Goal: Task Accomplishment & Management: Manage account settings

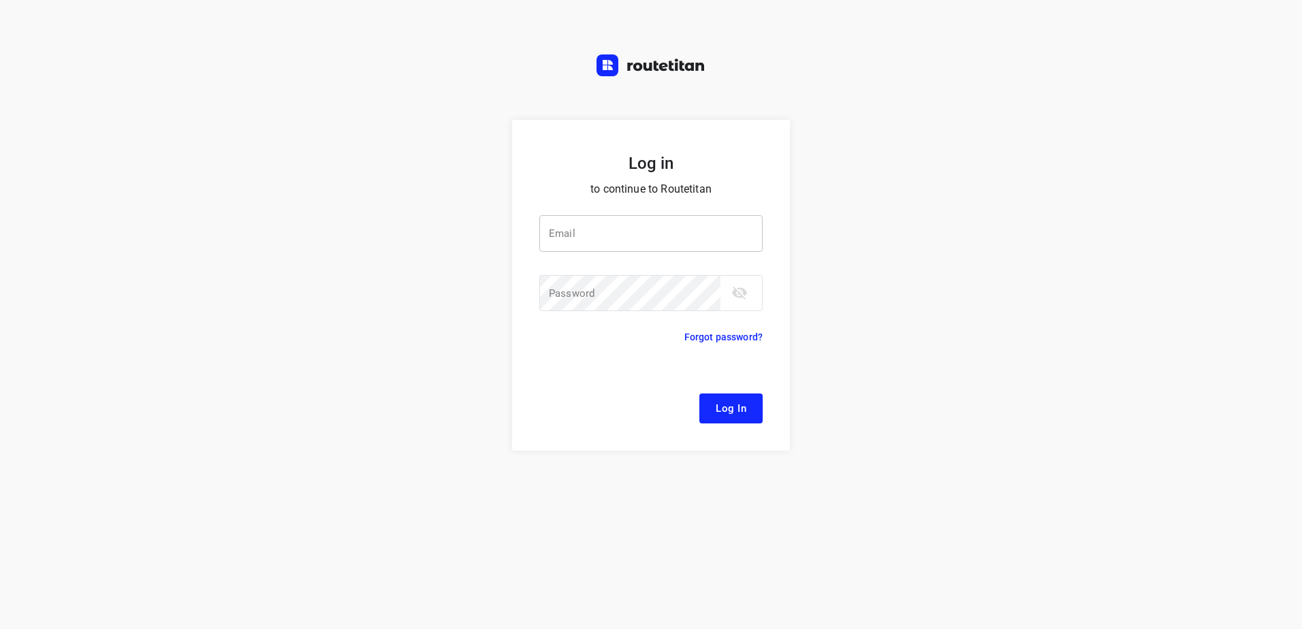
click at [648, 248] on input "email" at bounding box center [650, 233] width 223 height 37
type input "l"
type input "[EMAIL_ADDRESS][DOMAIN_NAME]"
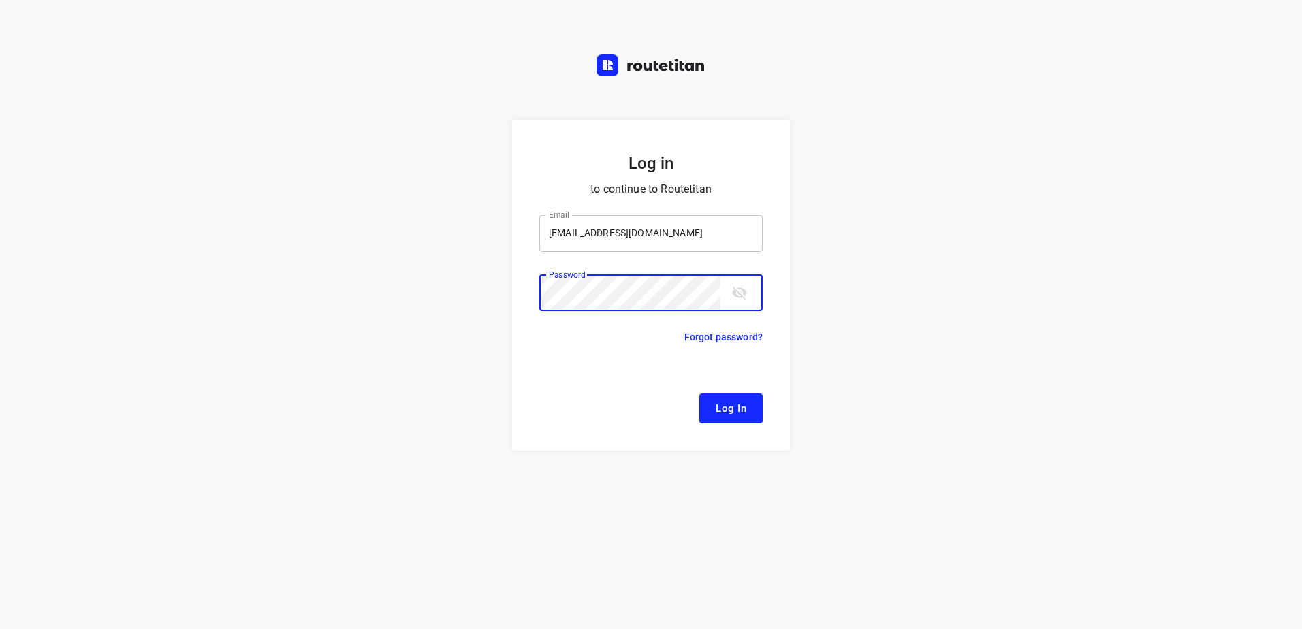
click at [699, 394] on button "Log In" at bounding box center [730, 409] width 63 height 30
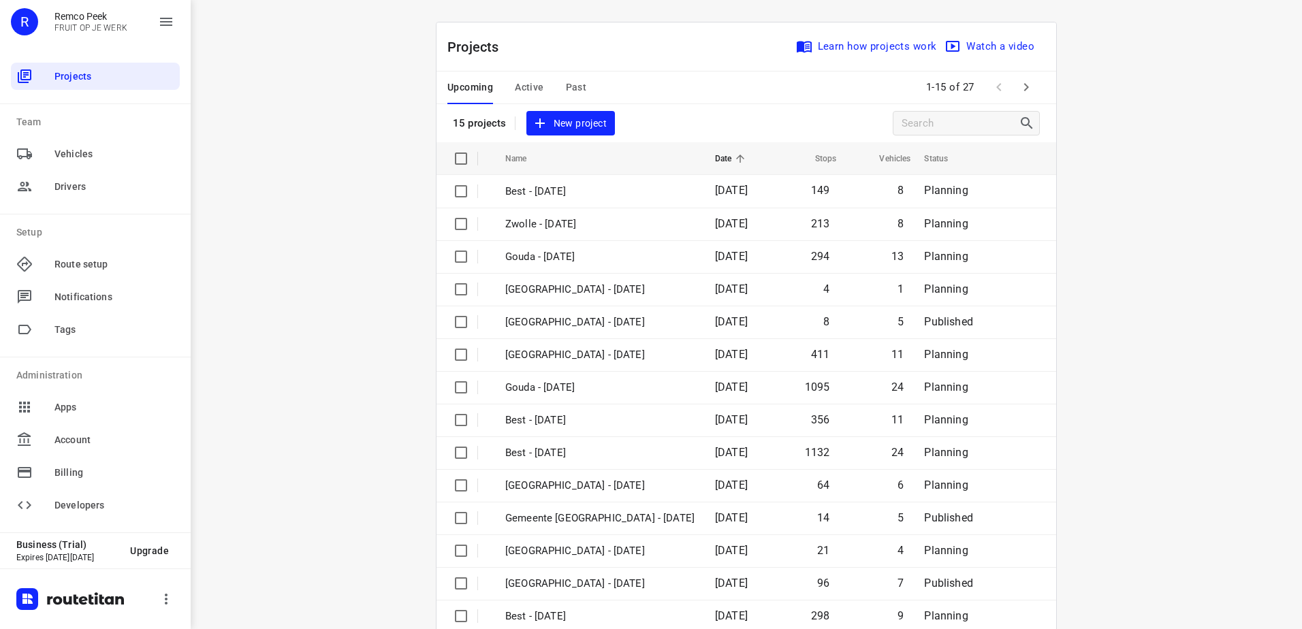
click at [528, 77] on button "Active" at bounding box center [529, 87] width 29 height 33
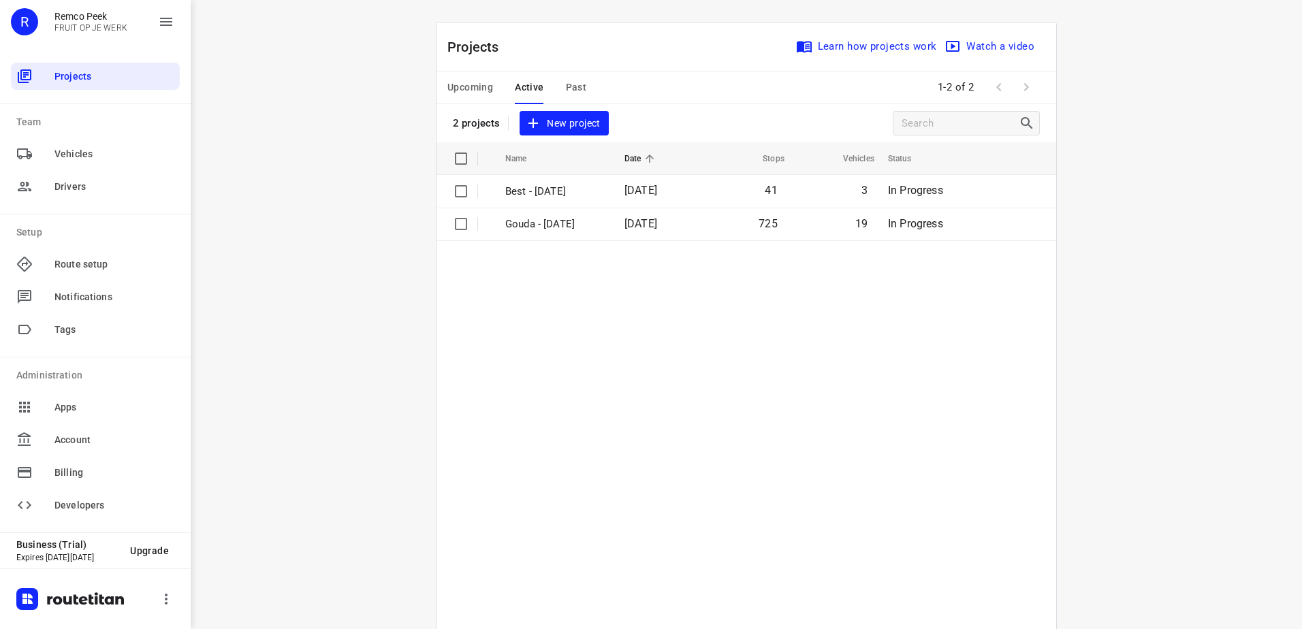
click at [477, 74] on button "Upcoming" at bounding box center [470, 87] width 46 height 33
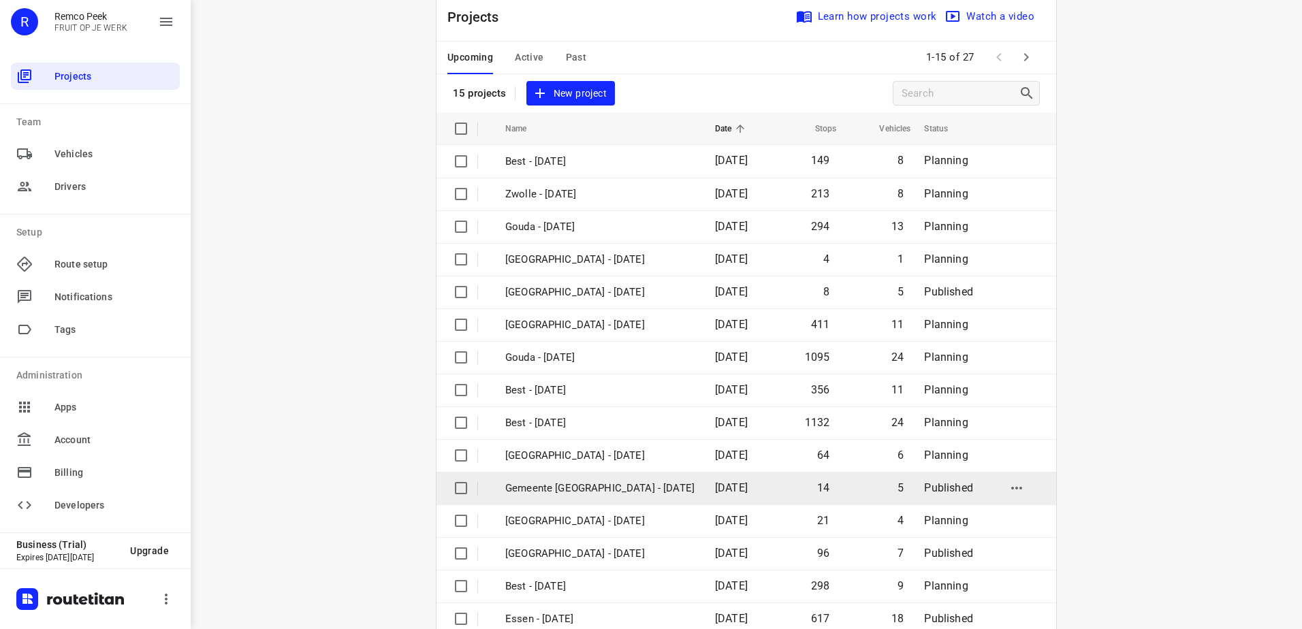
scroll to position [59, 0]
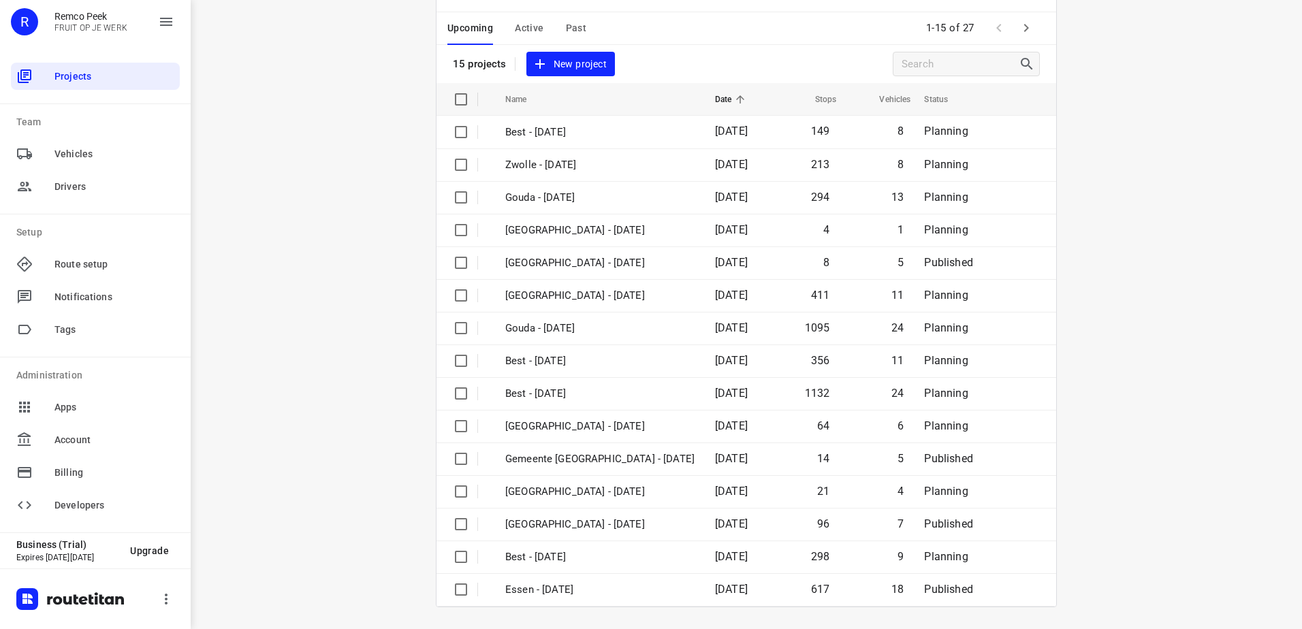
click at [1031, 27] on button "button" at bounding box center [1025, 27] width 27 height 27
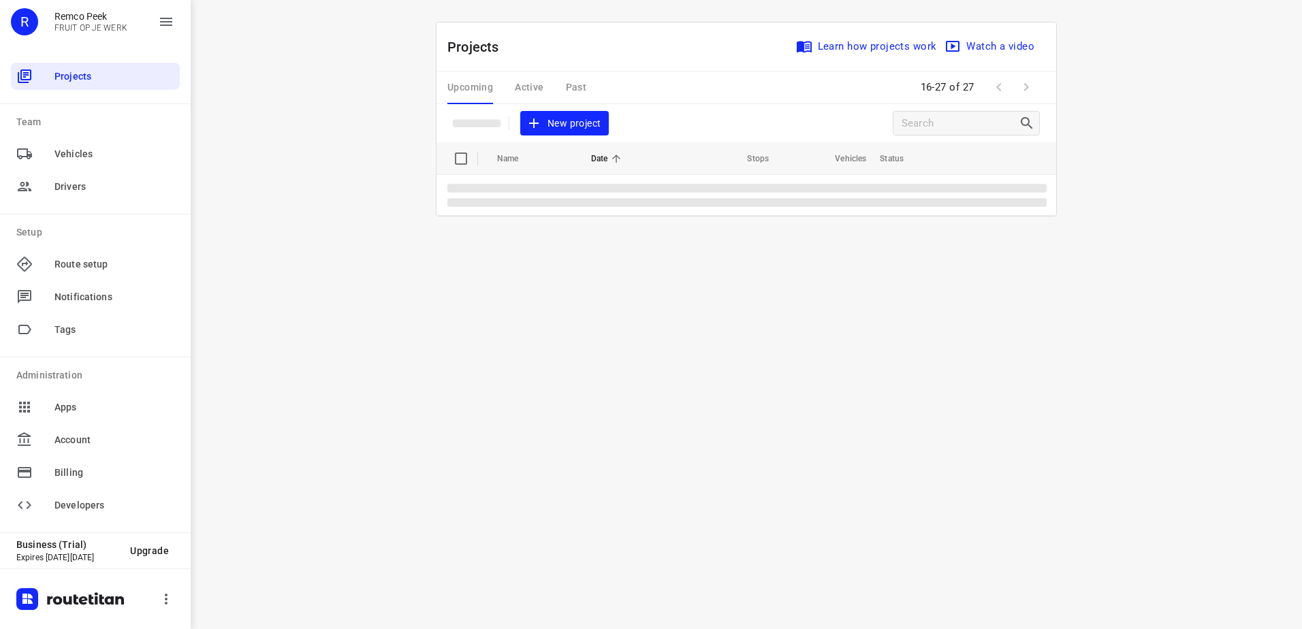
scroll to position [0, 0]
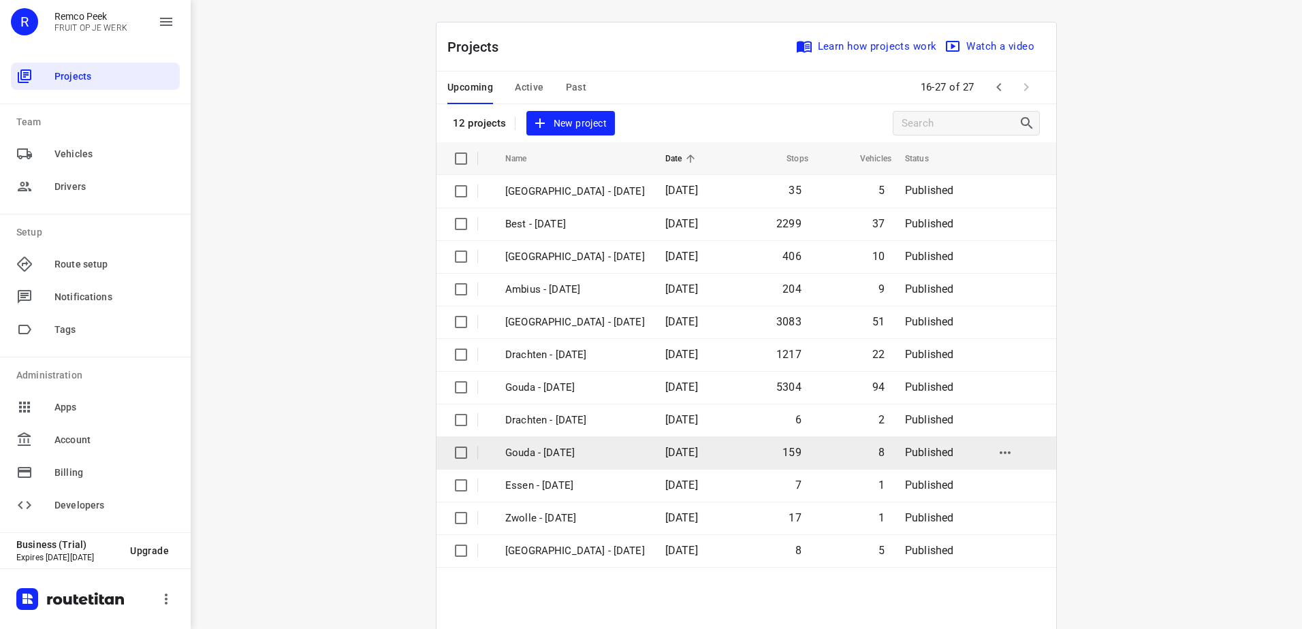
click at [558, 456] on p "Gouda - [DATE]" at bounding box center [575, 453] width 140 height 16
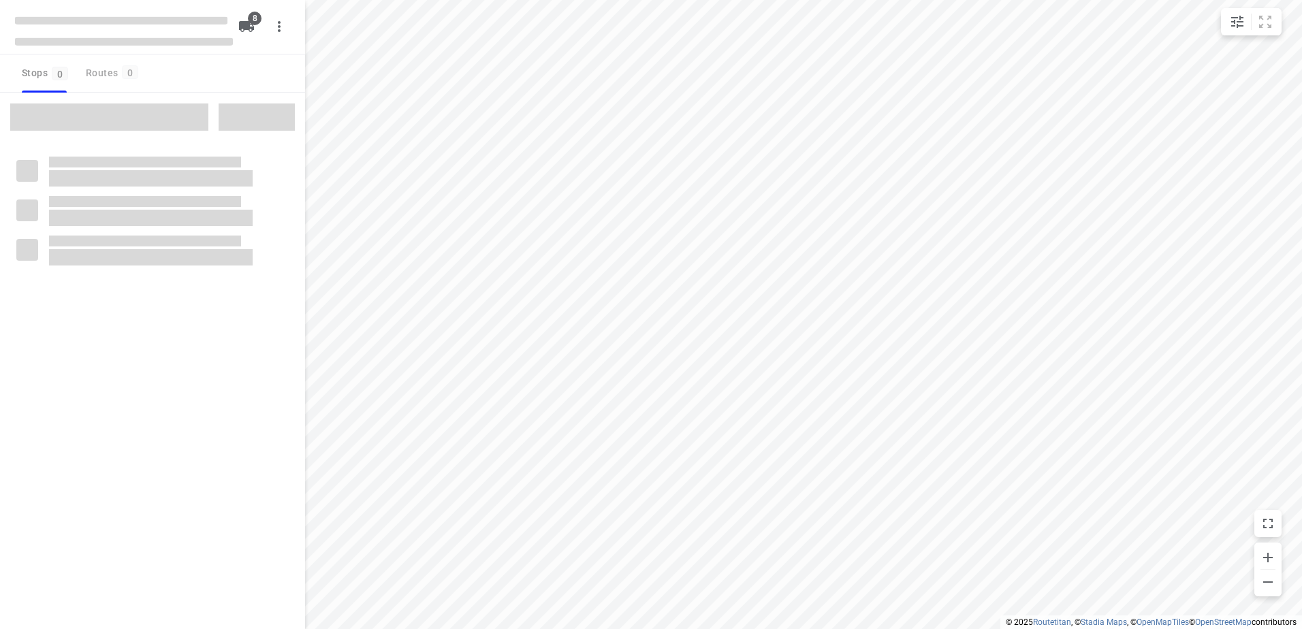
checkbox input "true"
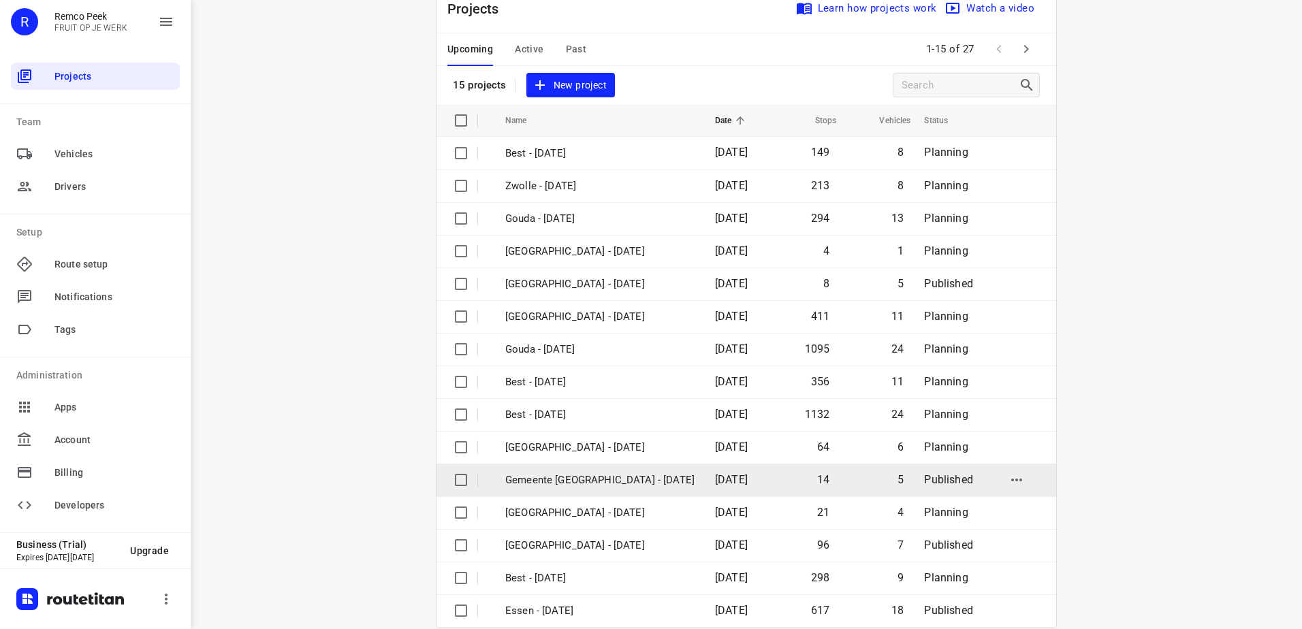
scroll to position [59, 0]
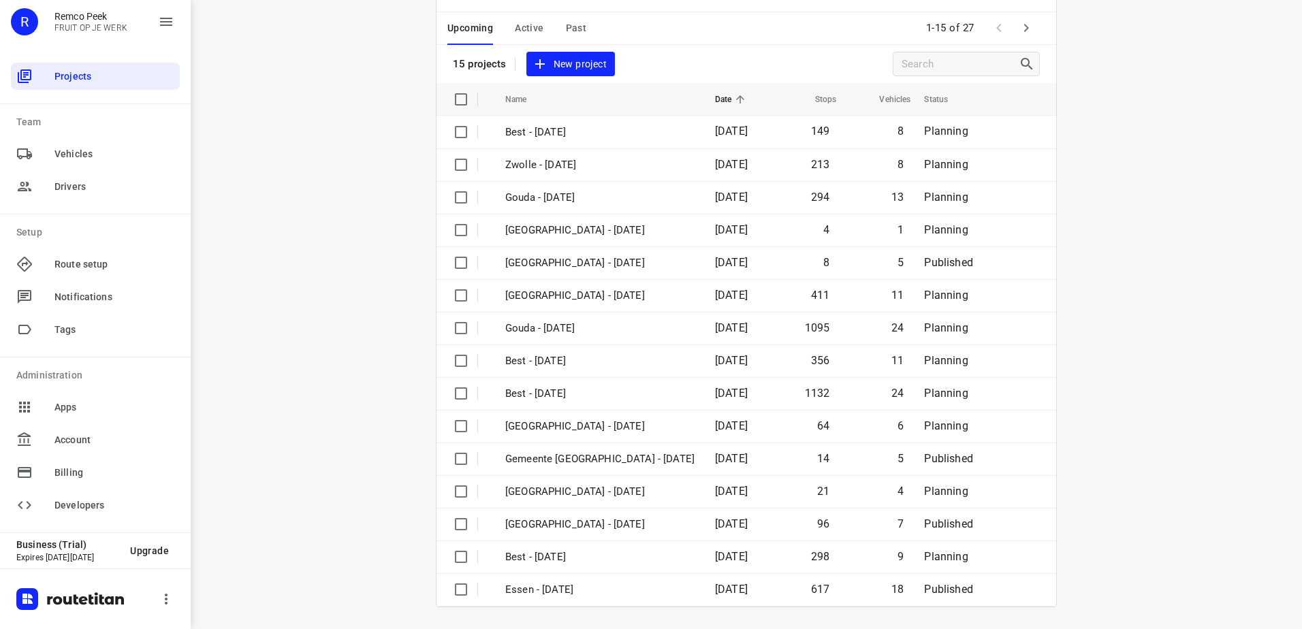
drag, startPoint x: 1151, startPoint y: 342, endPoint x: 1151, endPoint y: 323, distance: 19.1
click at [1151, 323] on div "i © 2025 Routetitan , © Stadia Maps , © OpenMapTiles © OpenStreetMap contributo…" at bounding box center [746, 314] width 1111 height 629
drag, startPoint x: 1019, startPoint y: 23, endPoint x: 916, endPoint y: 174, distance: 182.2
click at [1019, 24] on icon "button" at bounding box center [1026, 28] width 16 height 16
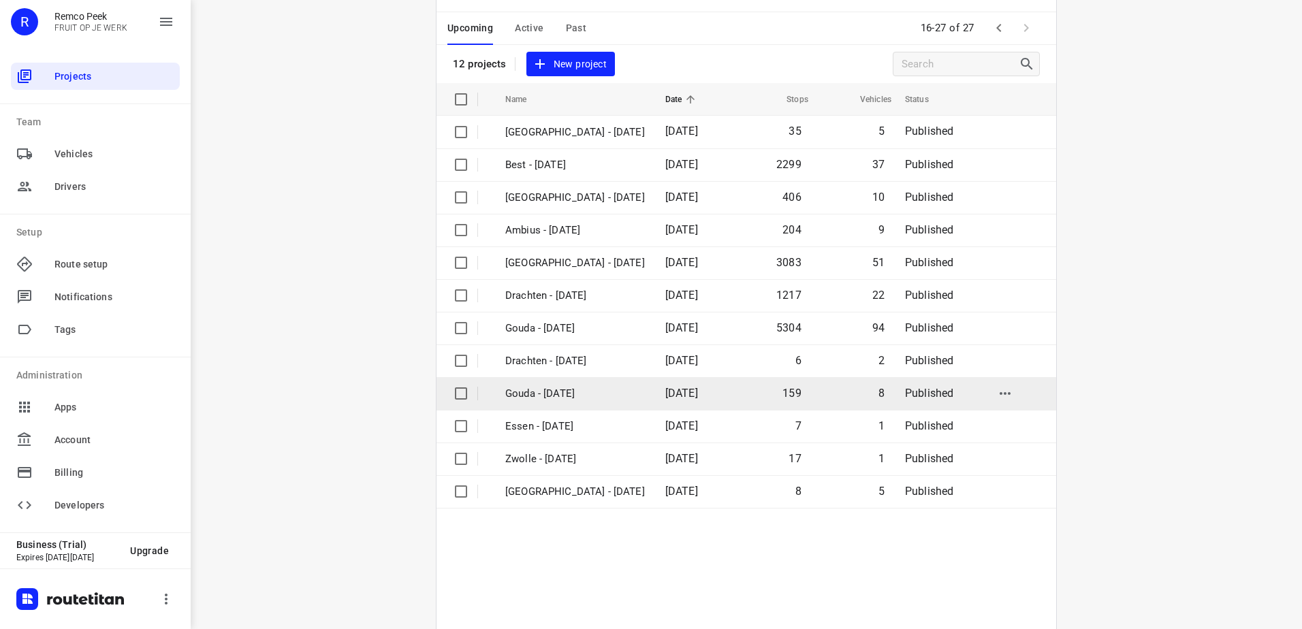
scroll to position [0, 0]
